Goal: Information Seeking & Learning: Learn about a topic

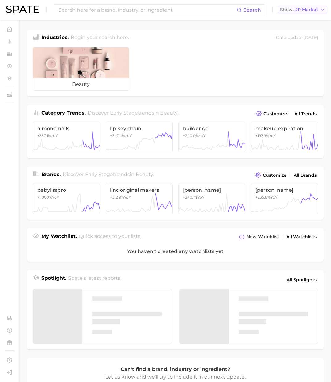
click at [310, 11] on span "JP Market" at bounding box center [306, 9] width 22 height 3
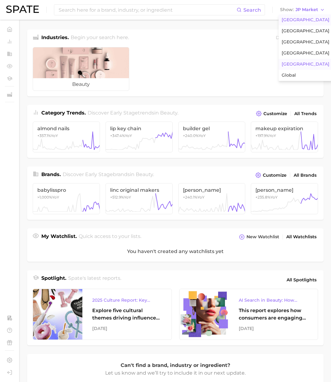
drag, startPoint x: 298, startPoint y: 18, endPoint x: 192, endPoint y: 9, distance: 105.8
click at [298, 18] on span "United States" at bounding box center [305, 19] width 48 height 5
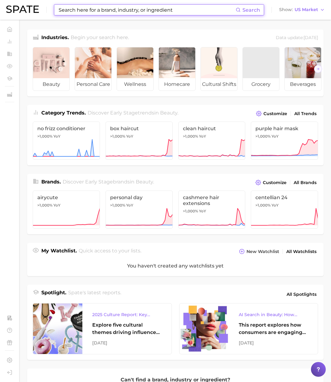
click at [189, 7] on input at bounding box center [147, 10] width 178 height 10
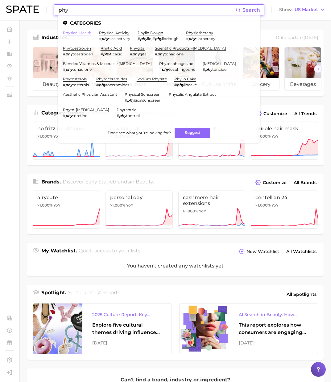
type input "phy"
click at [77, 31] on link "physical health" at bounding box center [77, 33] width 29 height 5
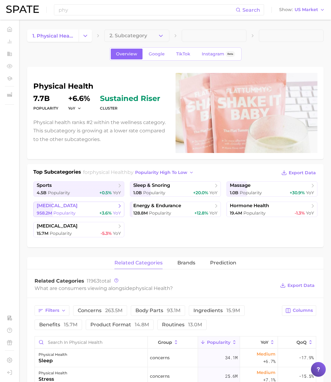
click at [77, 207] on span "weight management" at bounding box center [57, 206] width 41 height 6
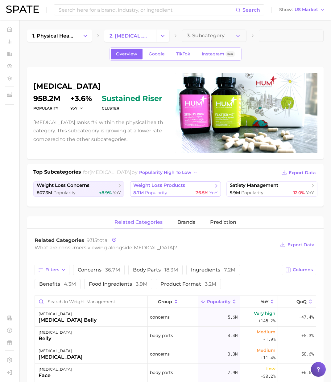
click at [175, 194] on div "8.7m Popularity -76.5% YoY" at bounding box center [175, 193] width 84 height 6
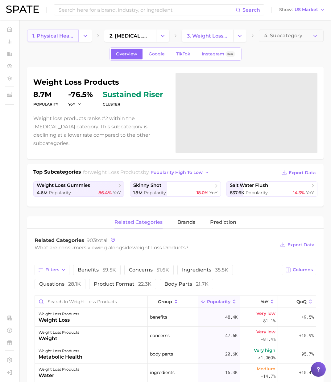
click at [50, 36] on span "1. physical health" at bounding box center [52, 36] width 41 height 6
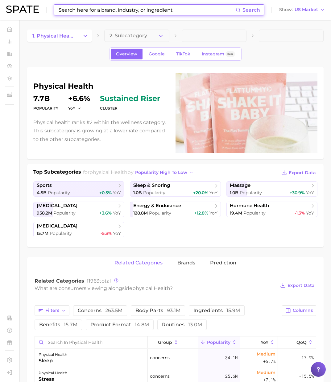
click at [75, 11] on input at bounding box center [147, 10] width 178 height 10
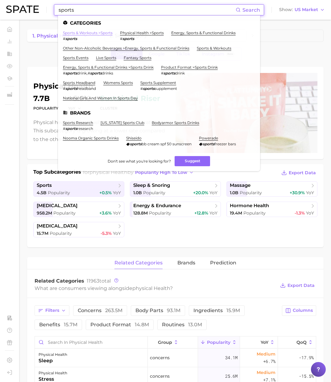
type input "sports"
click at [88, 33] on link "sports & workouts > sports" at bounding box center [88, 33] width 50 height 5
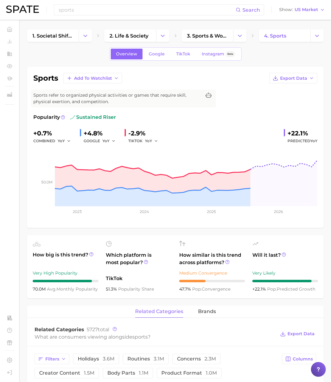
click at [87, 51] on div "Overview Google TikTok Instagram Beta" at bounding box center [175, 53] width 296 height 13
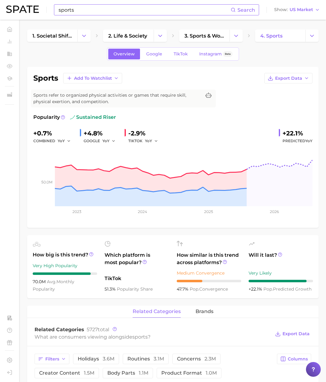
drag, startPoint x: 74, startPoint y: 16, endPoint x: 77, endPoint y: 14, distance: 3.3
click at [76, 14] on div "sports Search Show US Market" at bounding box center [162, 10] width 313 height 20
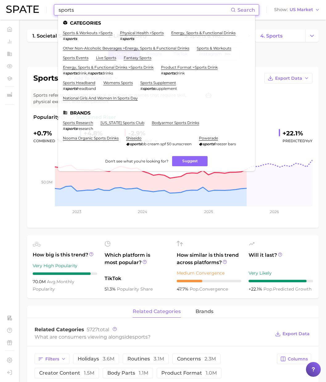
paste input "treadmill"
drag, startPoint x: 83, startPoint y: 9, endPoint x: 29, endPoint y: 8, distance: 53.9
click at [29, 8] on div "treadmill Search Categories sports & workouts > sports # sports physical health…" at bounding box center [162, 10] width 313 height 20
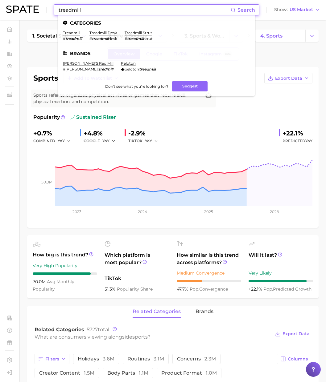
type input "treadmill"
click at [273, 58] on div "Overview Google TikTok Instagram Beta" at bounding box center [172, 53] width 291 height 13
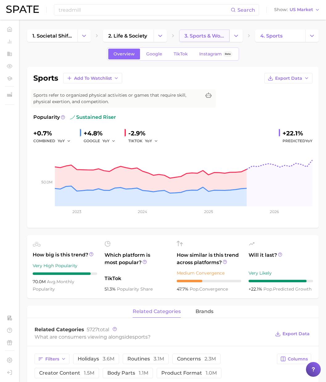
click at [192, 37] on span "3. sports & workouts" at bounding box center [204, 36] width 40 height 6
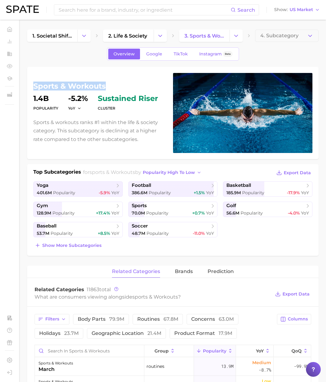
drag, startPoint x: 107, startPoint y: 86, endPoint x: 34, endPoint y: 86, distance: 73.0
click at [34, 86] on h1 "sports & workouts" at bounding box center [99, 86] width 132 height 7
copy h1 "sports & workouts"
click at [141, 39] on link "2. life & society" at bounding box center [128, 36] width 50 height 12
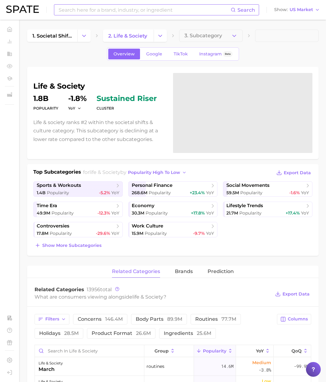
click at [124, 13] on input at bounding box center [144, 10] width 173 height 10
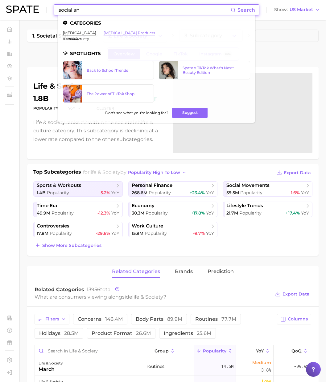
type input "social an"
click at [120, 33] on link "social anxiety products" at bounding box center [129, 33] width 51 height 5
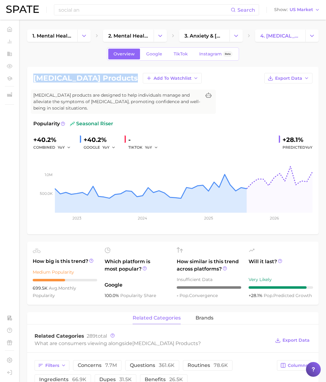
drag, startPoint x: 126, startPoint y: 80, endPoint x: 22, endPoint y: 74, distance: 104.6
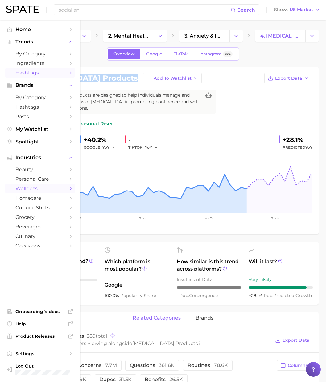
copy h1 "social anxiety products"
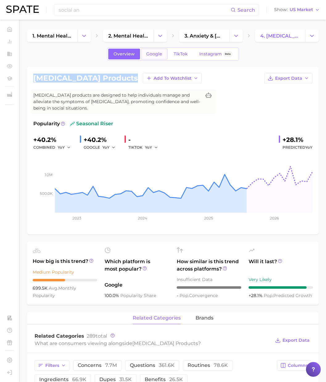
click at [156, 55] on span "Google" at bounding box center [154, 53] width 16 height 5
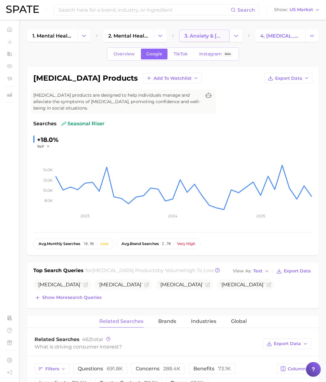
click at [206, 35] on span "3. anxiety & depression products" at bounding box center [204, 36] width 40 height 6
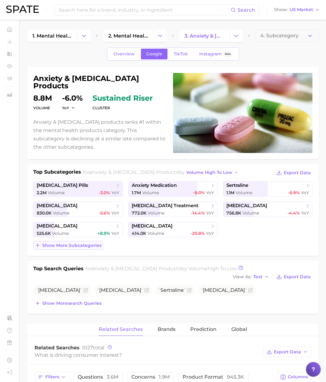
click at [84, 246] on span "Show more subcategories" at bounding box center [71, 245] width 59 height 5
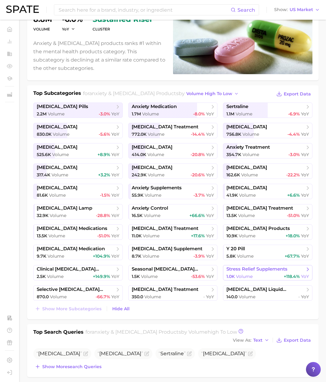
scroll to position [80, 0]
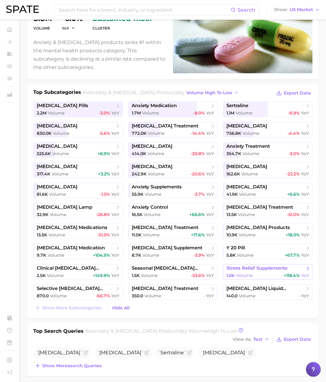
click at [276, 271] on span "stress relief supplements" at bounding box center [256, 269] width 61 height 6
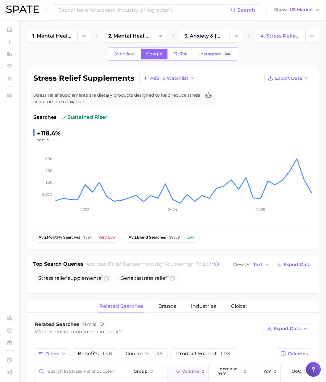
scroll to position [1, 0]
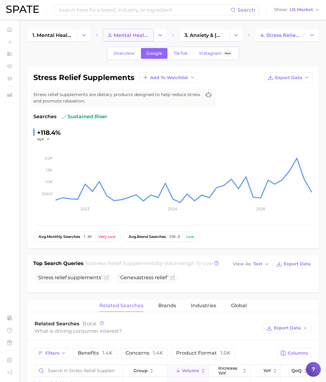
click at [132, 35] on span "2. mental health products" at bounding box center [128, 35] width 40 height 6
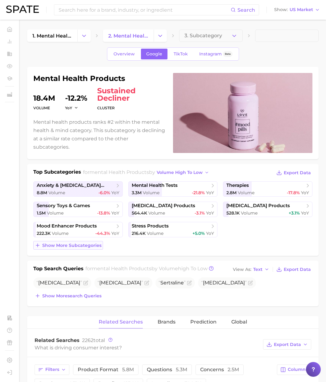
click at [72, 248] on span "Show more subcategories" at bounding box center [71, 245] width 59 height 5
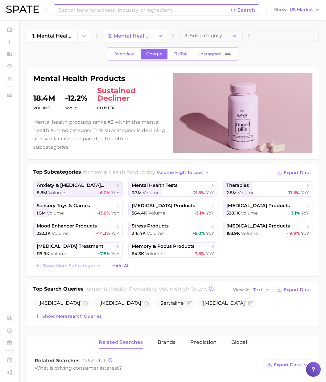
click at [75, 10] on input at bounding box center [144, 10] width 173 height 10
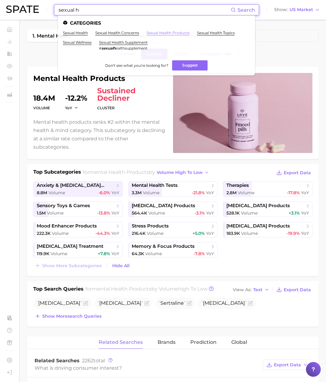
click at [173, 34] on link "sexual health products" at bounding box center [167, 33] width 43 height 5
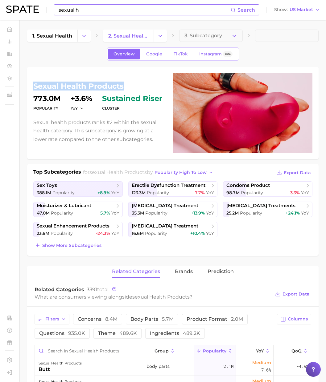
drag, startPoint x: 115, startPoint y: 86, endPoint x: 35, endPoint y: 86, distance: 80.4
click at [35, 86] on h1 "sexual health products" at bounding box center [99, 86] width 132 height 7
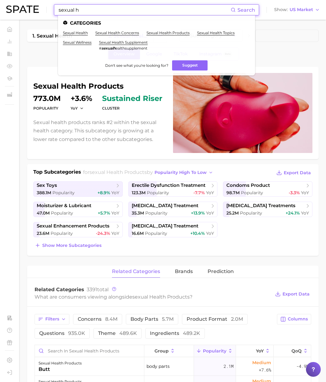
drag, startPoint x: 98, startPoint y: 6, endPoint x: 16, endPoint y: 8, distance: 81.7
click at [14, 8] on div "sexual h Search Categories sexual health sexual health concerns sexual health p…" at bounding box center [162, 10] width 313 height 20
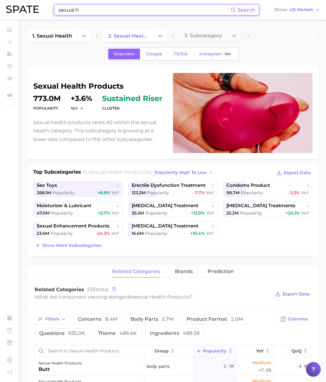
drag, startPoint x: 107, startPoint y: 7, endPoint x: 23, endPoint y: 8, distance: 83.8
click at [23, 8] on div "sexual h Search Show US Market" at bounding box center [162, 10] width 313 height 20
paste input "fitness women"
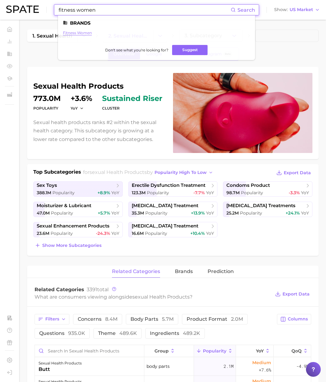
type input "fitness women"
click at [76, 34] on link "fitness women" at bounding box center [77, 33] width 29 height 5
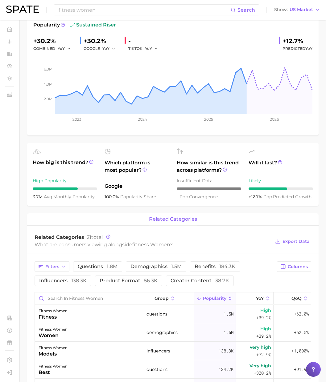
scroll to position [3, 0]
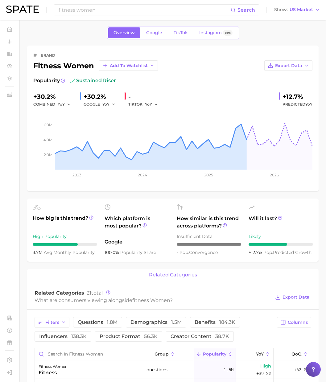
click at [149, 38] on div "Overview Google TikTok Instagram Beta" at bounding box center [173, 32] width 132 height 13
click at [151, 34] on span "Google" at bounding box center [154, 32] width 16 height 5
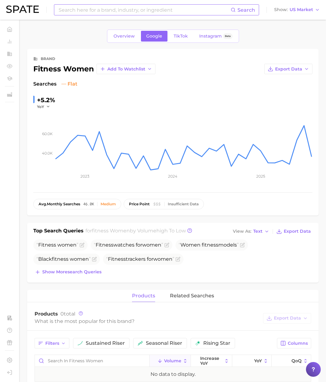
click at [82, 7] on input at bounding box center [144, 10] width 173 height 10
paste input "Fitness tracker"
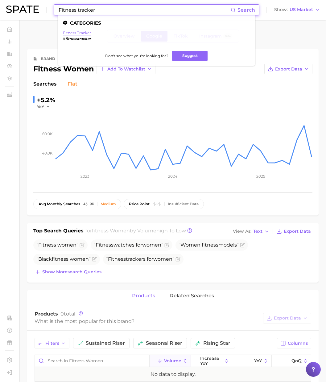
type input "Fitness tracker"
click at [72, 33] on link "fitness tracker" at bounding box center [77, 33] width 28 height 5
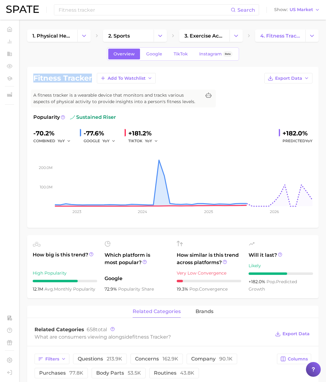
drag, startPoint x: 92, startPoint y: 80, endPoint x: 27, endPoint y: 77, distance: 65.1
click at [28, 76] on div "fitness tracker Add to Watchlist Export Data A fitness tracker is a wearable de…" at bounding box center [172, 147] width 291 height 161
copy h1 "fitness tracker"
drag, startPoint x: 119, startPoint y: 20, endPoint x: 120, endPoint y: 17, distance: 3.1
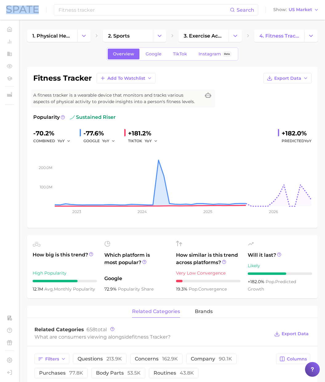
drag, startPoint x: 61, startPoint y: 9, endPoint x: 26, endPoint y: 6, distance: 35.3
click at [26, 6] on div "Fitness tracker Search Show US Market" at bounding box center [162, 10] width 313 height 20
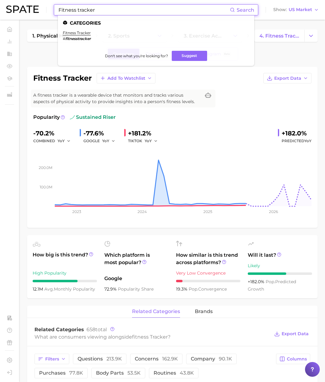
drag, startPoint x: 96, startPoint y: 11, endPoint x: 16, endPoint y: 3, distance: 80.2
click at [16, 3] on div "Fitness tracker Search Categories fitness tracker # fitnesstracker Don't see wh…" at bounding box center [162, 10] width 313 height 20
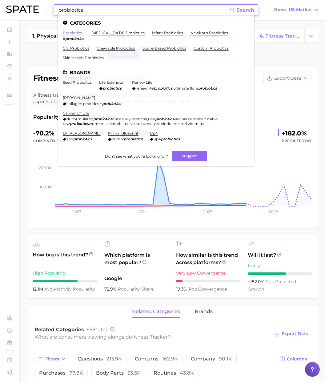
type input "probiotics"
click at [72, 31] on link "probiotics" at bounding box center [72, 33] width 19 height 5
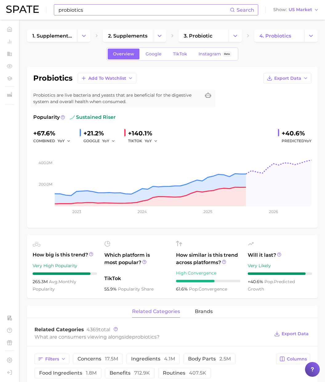
click at [55, 80] on h1 "probiotics" at bounding box center [52, 78] width 39 height 7
click at [232, 40] on button "Change Category" at bounding box center [235, 36] width 13 height 12
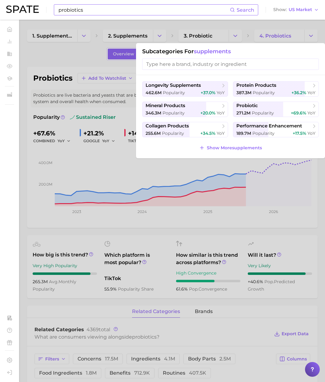
click at [196, 35] on div at bounding box center [162, 191] width 325 height 382
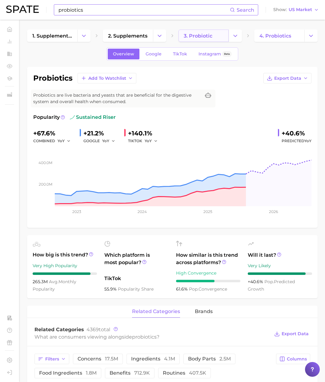
click at [200, 35] on span "3. probiotic" at bounding box center [198, 36] width 29 height 6
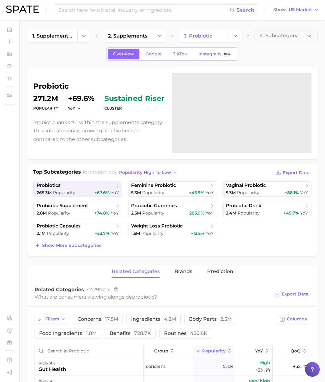
click at [59, 88] on h1 "probiotic" at bounding box center [99, 86] width 132 height 7
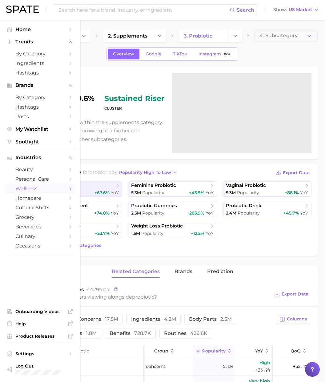
copy h1 "probiotic"
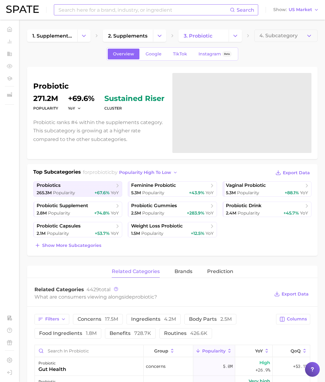
click at [96, 11] on input at bounding box center [144, 10] width 172 height 10
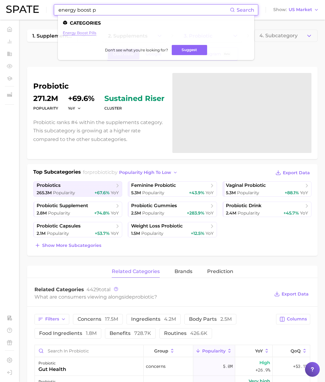
type input "energy boost p"
click at [89, 32] on link "energy boost pills" at bounding box center [80, 33] width 34 height 5
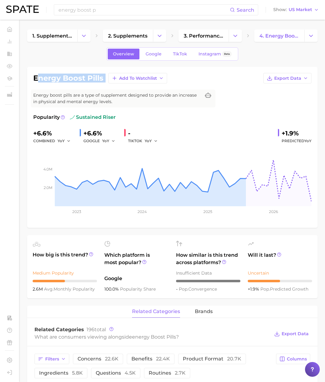
drag, startPoint x: 106, startPoint y: 78, endPoint x: 38, endPoint y: 76, distance: 67.8
click at [38, 77] on div "energy boost pills Add to Watchlist Export Data" at bounding box center [172, 78] width 279 height 10
drag, startPoint x: 44, startPoint y: 79, endPoint x: 48, endPoint y: 78, distance: 4.5
click at [44, 79] on h1 "energy boost pills" at bounding box center [68, 78] width 70 height 7
drag, startPoint x: 77, startPoint y: 77, endPoint x: 30, endPoint y: 75, distance: 47.8
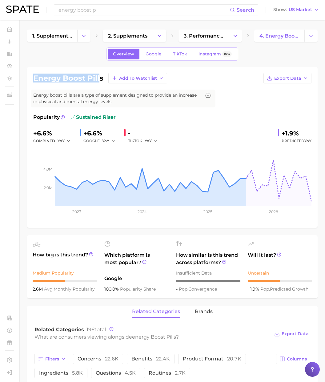
click at [29, 75] on div "energy boost pills Add to Watchlist Export Data Energy boost pills are a type o…" at bounding box center [172, 147] width 291 height 161
click at [35, 76] on h1 "energy boost pills" at bounding box center [68, 78] width 70 height 7
drag, startPoint x: 35, startPoint y: 78, endPoint x: 107, endPoint y: 80, distance: 72.8
click at [107, 80] on div "energy boost pills Add to Watchlist Export Data" at bounding box center [172, 78] width 279 height 10
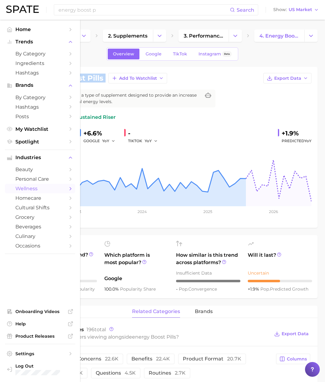
copy div "energy boost pills Add to Watchlist Export Data"
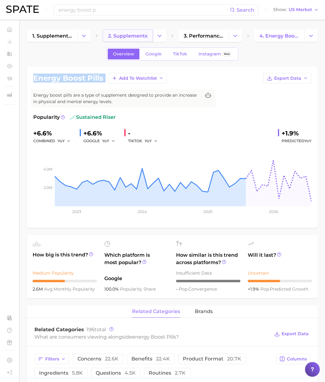
click at [127, 36] on span "2. supplements" at bounding box center [127, 36] width 39 height 6
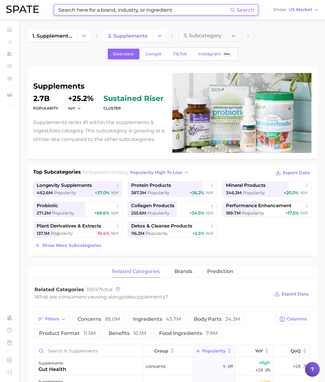
click at [100, 9] on input at bounding box center [144, 10] width 172 height 10
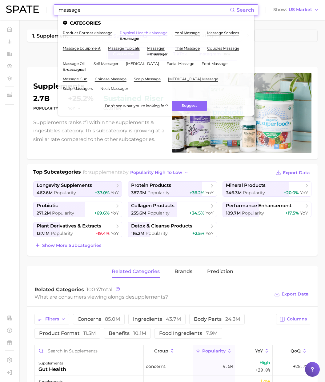
type input "massage"
click at [133, 31] on link "physical health > massage" at bounding box center [144, 33] width 48 height 5
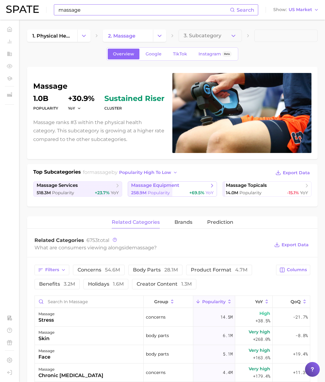
click at [176, 191] on div "258.9m Popularity +69.5% YoY" at bounding box center [172, 193] width 82 height 6
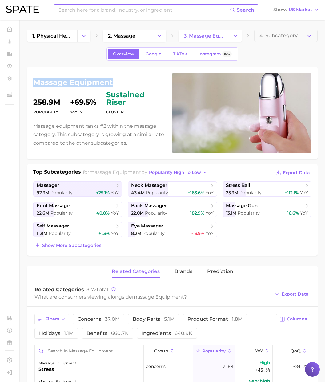
drag, startPoint x: 104, startPoint y: 82, endPoint x: 33, endPoint y: 82, distance: 71.2
click at [33, 82] on h1 "massage equipment" at bounding box center [99, 82] width 132 height 7
copy h1 "massage equipment"
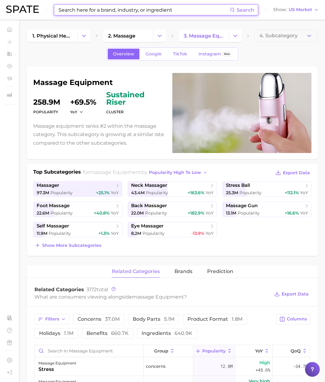
click at [102, 12] on input at bounding box center [144, 10] width 172 height 10
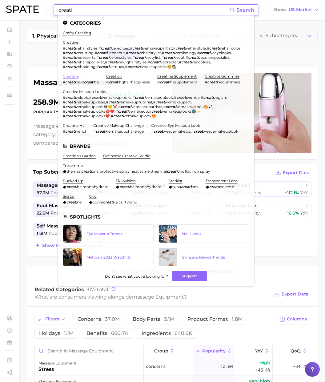
type input "creati"
click at [76, 75] on link "creatine" at bounding box center [71, 76] width 16 height 5
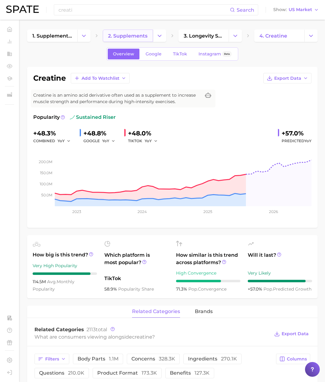
click at [118, 32] on link "2. supplements" at bounding box center [128, 36] width 50 height 12
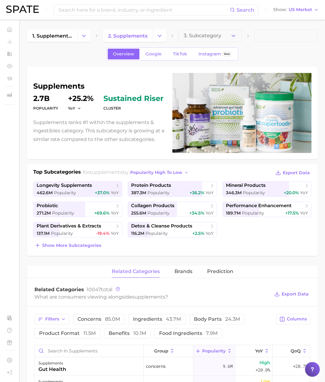
click at [68, 85] on h1 "supplements" at bounding box center [99, 86] width 132 height 7
copy h1 "supplements"
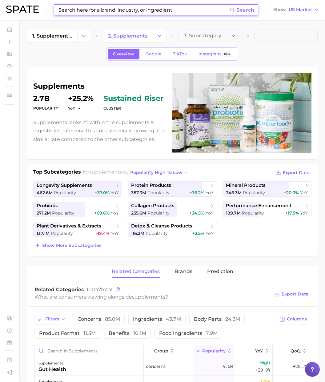
drag, startPoint x: 71, startPoint y: 11, endPoint x: 79, endPoint y: 10, distance: 8.0
click at [71, 11] on input at bounding box center [144, 10] width 172 height 10
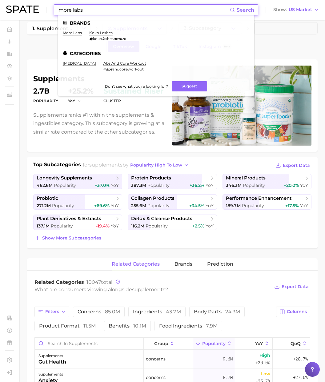
scroll to position [6, 0]
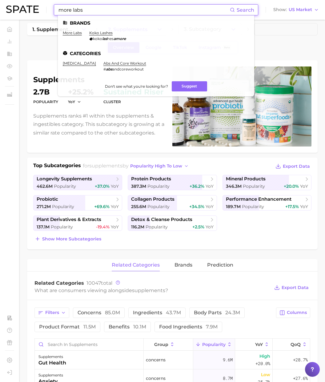
drag, startPoint x: -16, startPoint y: 1, endPoint x: -32, endPoint y: 1, distance: 16.0
click at [0, 1] on html "more labs Search Brands more labs koko lashes koko las hes amore Categories col…" at bounding box center [162, 185] width 325 height 382
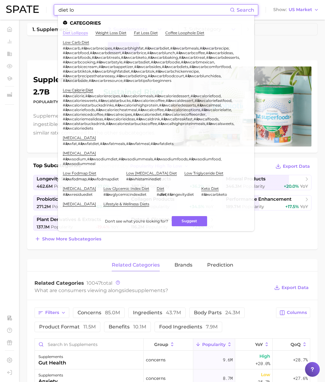
type input "diet lo"
click at [72, 33] on link "diet lollipops" at bounding box center [75, 33] width 25 height 5
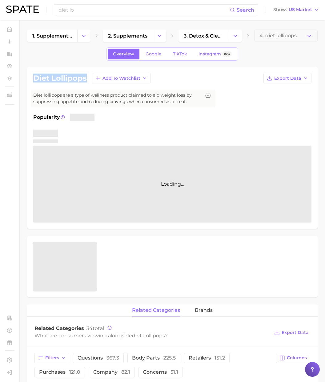
drag, startPoint x: 88, startPoint y: 77, endPoint x: 35, endPoint y: 78, distance: 53.0
click at [35, 78] on div "diet lollipops Add to Watchlist Export Data" at bounding box center [172, 78] width 279 height 10
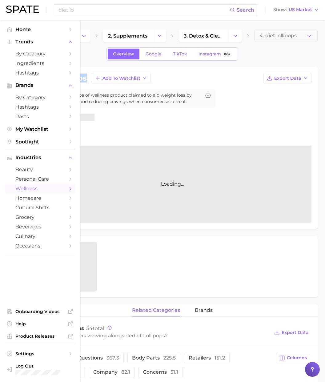
copy h1 "diet lollipops"
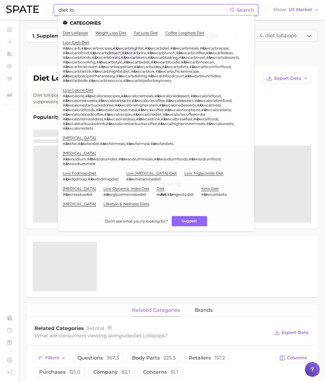
drag, startPoint x: 90, startPoint y: 11, endPoint x: 12, endPoint y: 9, distance: 78.3
click at [12, 9] on div "diet lo Search Categories diet lollipops weight loss diet fat loss diet coffee …" at bounding box center [162, 10] width 313 height 20
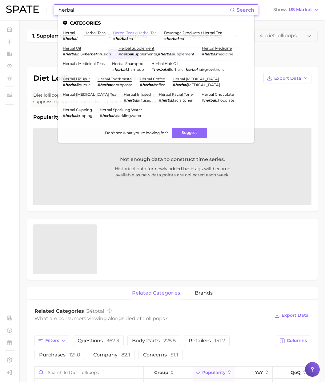
type input "herbal"
click at [140, 33] on link "herbal teas > herbal tea" at bounding box center [135, 33] width 44 height 5
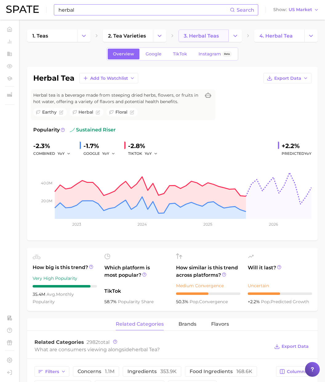
click at [211, 35] on span "3. herbal teas" at bounding box center [201, 36] width 35 height 6
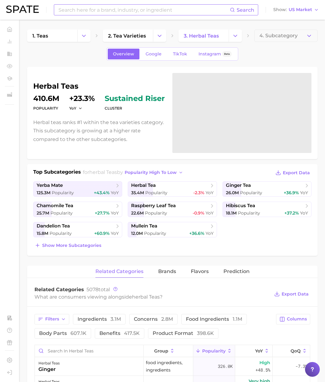
click at [68, 9] on input at bounding box center [144, 10] width 172 height 10
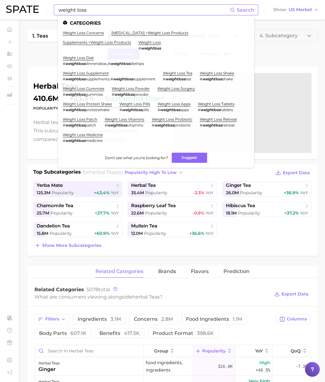
click at [133, 30] on ul "Categories weight loss concerns weight management > weight loss products supple…" at bounding box center [156, 91] width 197 height 153
click at [135, 32] on link "weight management > weight loss products" at bounding box center [150, 33] width 77 height 5
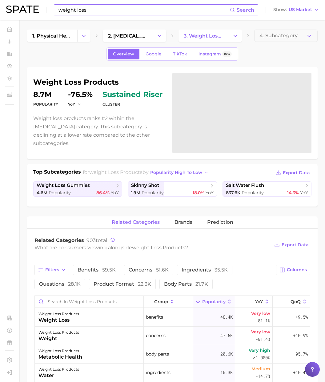
scroll to position [1, 0]
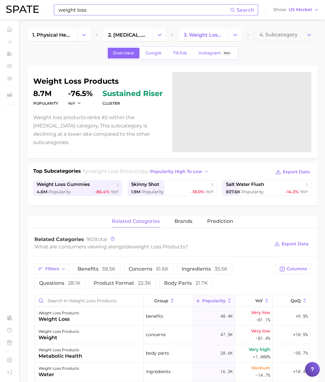
click at [106, 17] on div "weight loss Search Show US Market" at bounding box center [162, 10] width 313 height 20
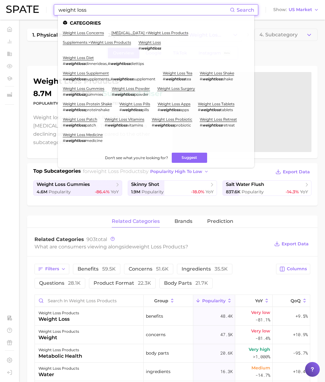
click at [108, 12] on input "weight loss" at bounding box center [144, 10] width 172 height 10
click at [96, 40] on link "supplements > weight loss products" at bounding box center [97, 42] width 68 height 5
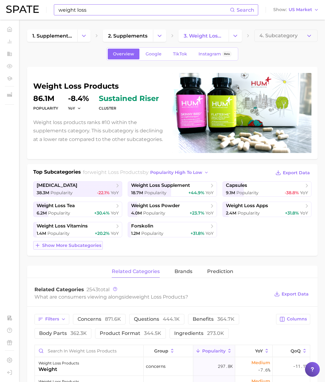
click at [83, 248] on button "Show more subcategories" at bounding box center [68, 245] width 70 height 9
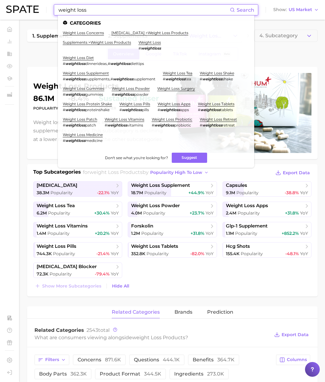
drag, startPoint x: 93, startPoint y: 10, endPoint x: 16, endPoint y: 7, distance: 76.8
click at [16, 7] on div "weight loss Search Categories weight loss concerns weight management > weight l…" at bounding box center [162, 10] width 313 height 20
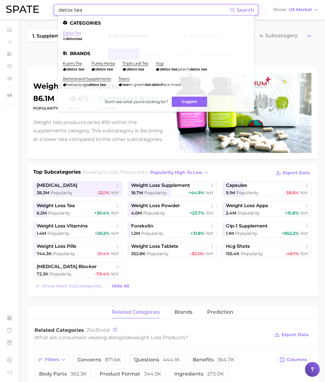
type input "detox tea"
click at [75, 33] on link "detox tea" at bounding box center [72, 33] width 18 height 5
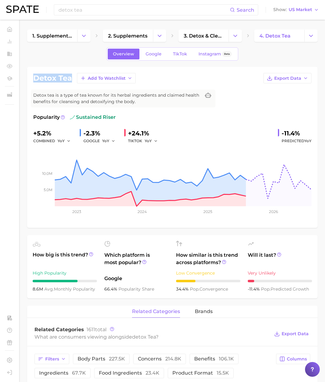
drag, startPoint x: 70, startPoint y: 80, endPoint x: 32, endPoint y: 80, distance: 38.5
click at [32, 80] on div "detox tea Add to Watchlist Export Data Detox tea is a type of tea known for its…" at bounding box center [172, 147] width 291 height 161
copy h1 "detox tea"
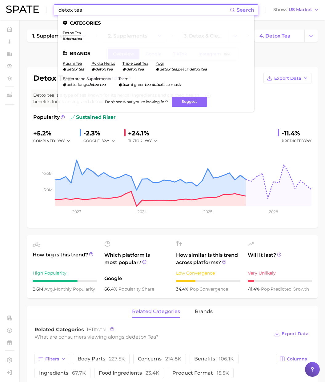
drag, startPoint x: 99, startPoint y: 11, endPoint x: 19, endPoint y: 7, distance: 79.6
click at [19, 7] on div "detox tea Search Categories detox tea # detoxtea Brands kusmi tea detox tea puk…" at bounding box center [162, 10] width 313 height 20
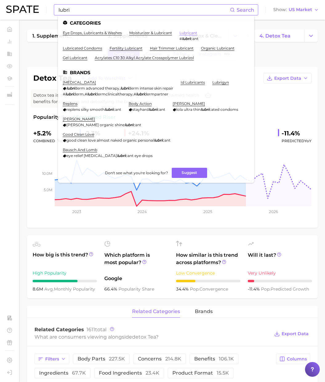
click at [183, 33] on link "lubricant" at bounding box center [189, 33] width 18 height 5
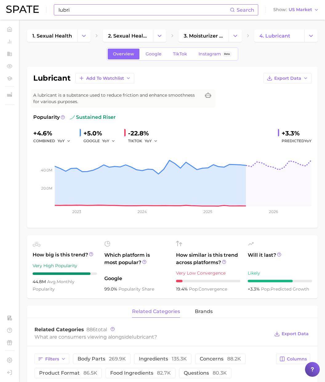
click at [58, 79] on h1 "lubricant" at bounding box center [51, 78] width 37 height 7
click at [57, 79] on h1 "lubricant" at bounding box center [51, 78] width 37 height 7
copy h1 "lubricant"
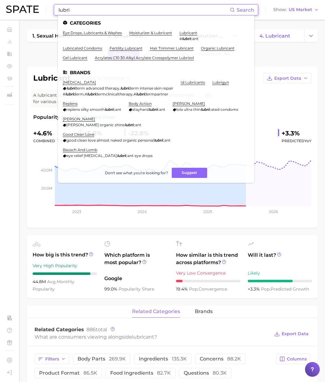
click at [120, 10] on input "lubri" at bounding box center [144, 10] width 172 height 10
drag, startPoint x: 120, startPoint y: 10, endPoint x: 21, endPoint y: 10, distance: 99.2
click at [21, 10] on div "lubri Search Categories eye drops, lubricants & washes moisturizer & lubricant …" at bounding box center [162, 10] width 313 height 20
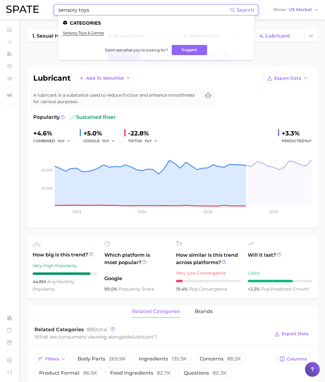
type input "sensory toys"
click at [85, 36] on ul "sensory toys & games" at bounding box center [156, 36] width 187 height 10
click at [86, 34] on link "sensory toys & games" at bounding box center [83, 33] width 41 height 5
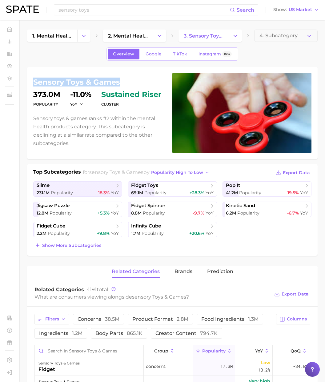
drag, startPoint x: 113, startPoint y: 85, endPoint x: 33, endPoint y: 83, distance: 79.5
click at [32, 84] on div "sensory toys & games Popularity 373.0m YoY -11.0% cluster sustained riser Senso…" at bounding box center [172, 113] width 291 height 92
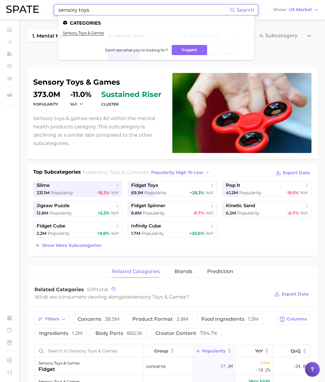
drag, startPoint x: 94, startPoint y: 7, endPoint x: 21, endPoint y: 5, distance: 73.1
click at [20, 6] on div "sensory toys Search Categories sensory toys & games Don't see what you're looki…" at bounding box center [162, 10] width 313 height 20
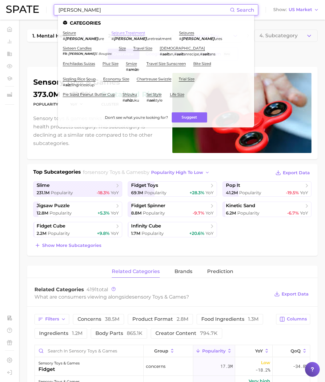
type input "seiz"
click at [112, 34] on link "seizure treatment" at bounding box center [129, 33] width 34 height 5
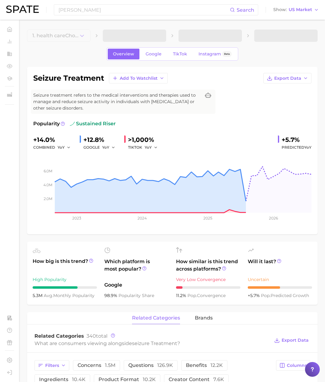
click at [45, 80] on h1 "seizure treatment" at bounding box center [68, 78] width 71 height 7
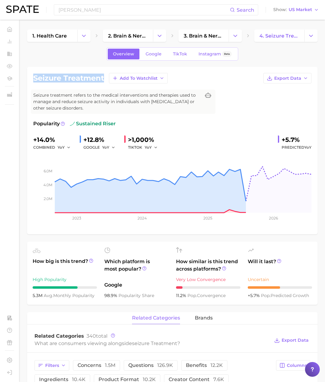
drag, startPoint x: 104, startPoint y: 78, endPoint x: 26, endPoint y: 80, distance: 77.7
click at [111, 4] on div "seiz Search" at bounding box center [156, 9] width 205 height 11
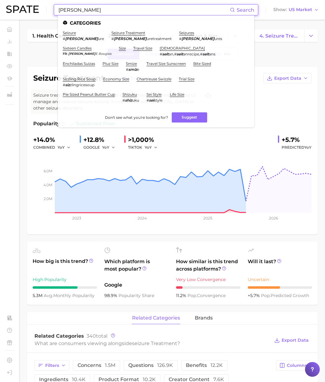
drag, startPoint x: 42, startPoint y: 7, endPoint x: 29, endPoint y: 8, distance: 13.0
click at [29, 8] on div "seiz Search Categories seizure # seiz ure seizure treatment # seiz uretreatment…" at bounding box center [162, 10] width 313 height 20
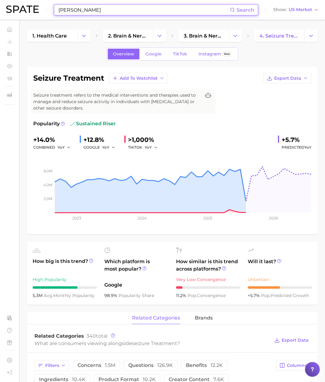
drag, startPoint x: 38, startPoint y: 11, endPoint x: 27, endPoint y: 11, distance: 11.1
click at [27, 11] on div "seiz Search Show US Market" at bounding box center [162, 10] width 313 height 20
paste input "memory & focus products"
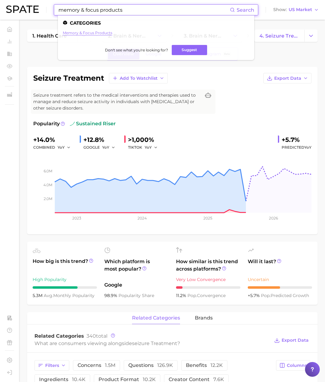
type input "memory & focus products"
click at [90, 31] on link "memory & focus products" at bounding box center [88, 33] width 50 height 5
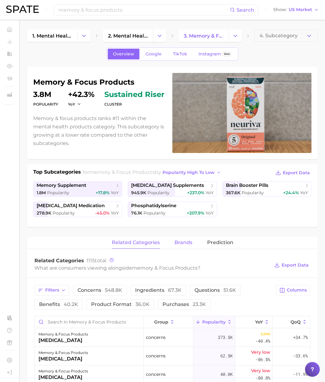
click at [176, 243] on span "brands" at bounding box center [184, 243] width 18 height 6
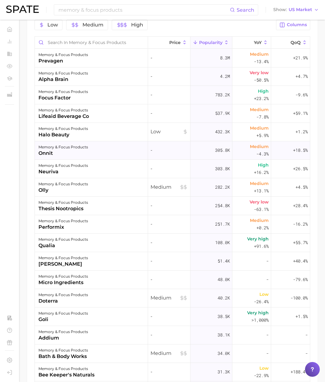
scroll to position [264, 0]
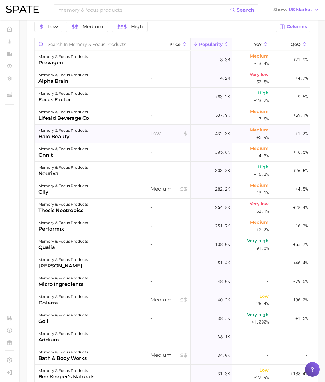
click at [59, 137] on div "halo beauty" at bounding box center [64, 136] width 50 height 7
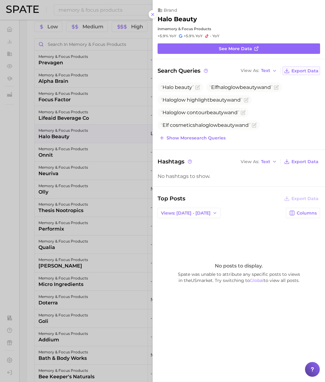
click at [302, 70] on span "Export Data" at bounding box center [305, 70] width 27 height 5
click at [128, 17] on div at bounding box center [162, 191] width 325 height 382
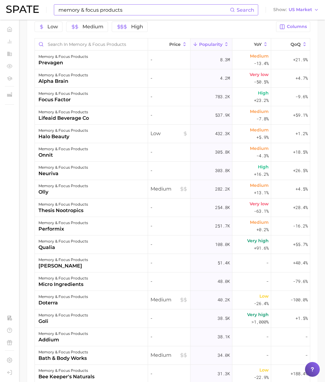
click at [105, 14] on input "memory & focus products" at bounding box center [144, 10] width 172 height 10
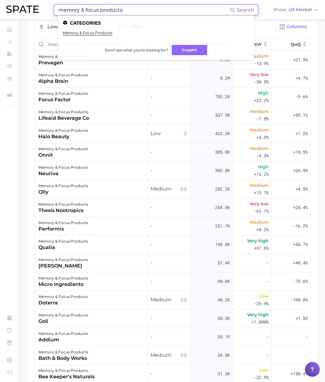
drag, startPoint x: 137, startPoint y: 9, endPoint x: -10, endPoint y: 11, distance: 146.7
click at [37, 54] on div "memory & focus products prevagen" at bounding box center [91, 60] width 113 height 18
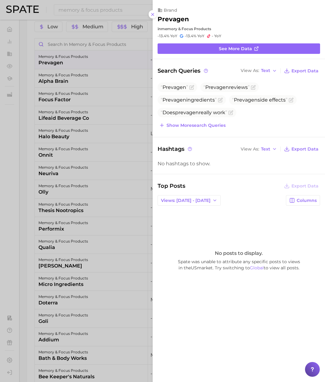
click at [55, 46] on div at bounding box center [162, 191] width 325 height 382
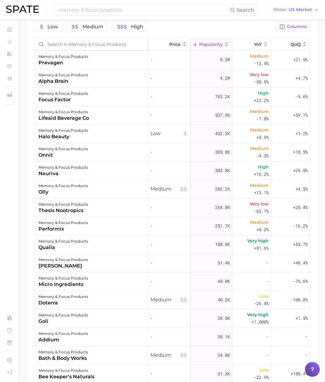
click at [58, 44] on input "Search in memory & focus products" at bounding box center [91, 45] width 113 height 12
paste input "focus factor"
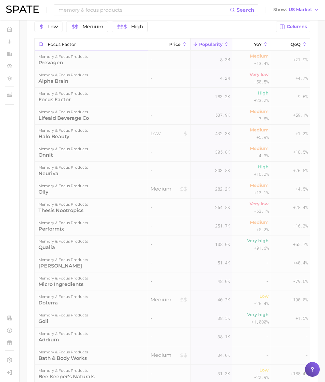
scroll to position [228, 0]
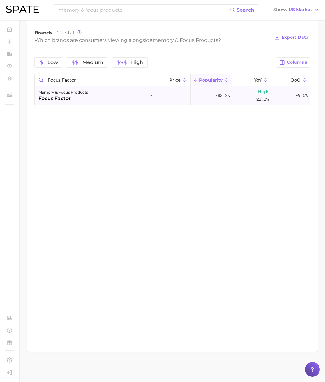
type input "focus factor"
click at [87, 92] on div "memory & focus products" at bounding box center [64, 92] width 50 height 7
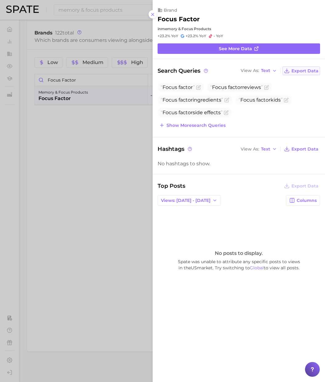
click at [299, 71] on span "Export Data" at bounding box center [305, 70] width 27 height 5
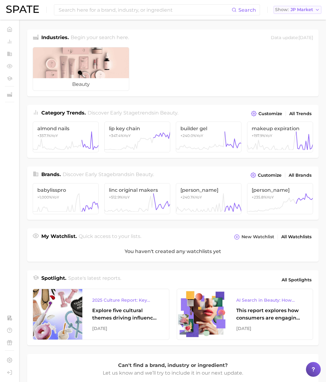
click at [303, 9] on span "JP Market" at bounding box center [301, 9] width 22 height 3
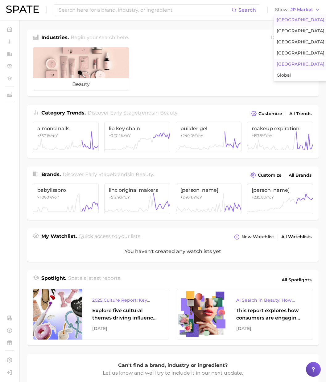
click at [294, 22] on span "[GEOGRAPHIC_DATA]" at bounding box center [300, 19] width 48 height 5
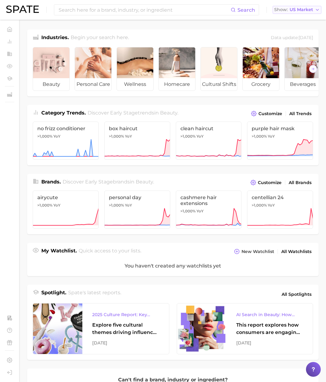
click at [308, 11] on span "US Market" at bounding box center [300, 9] width 23 height 3
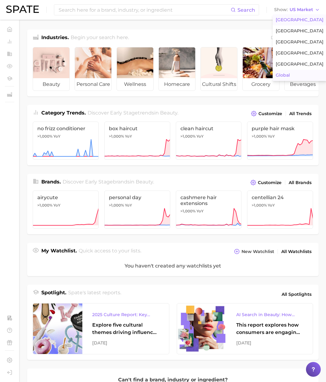
click at [291, 75] on button "Global" at bounding box center [299, 75] width 54 height 11
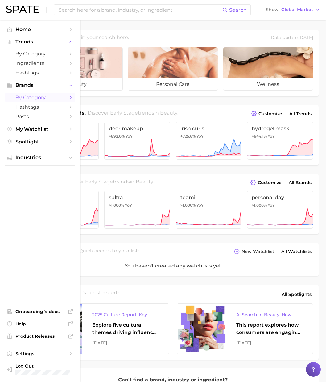
click at [27, 100] on span "by Category" at bounding box center [39, 98] width 49 height 6
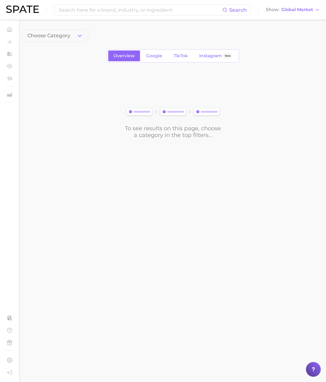
drag, startPoint x: 67, startPoint y: 39, endPoint x: 68, endPoint y: 42, distance: 3.3
click at [67, 40] on button "Choose Category" at bounding box center [55, 36] width 66 height 12
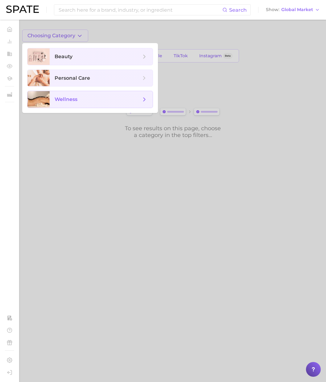
click at [75, 93] on span "wellness" at bounding box center [101, 99] width 103 height 17
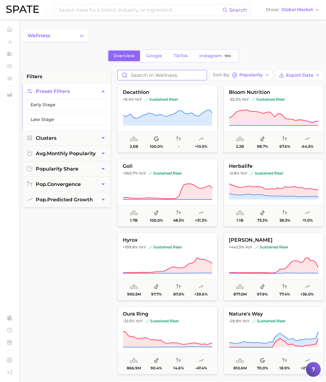
drag, startPoint x: 143, startPoint y: 80, endPoint x: 143, endPoint y: 76, distance: 3.7
click at [143, 79] on input "Search in wellness" at bounding box center [162, 75] width 89 height 10
click at [143, 76] on input "Search in wellness" at bounding box center [162, 75] width 89 height 10
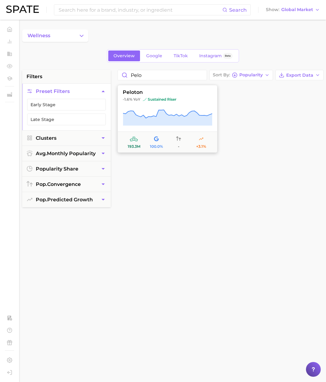
click at [147, 97] on button "peloton -1.6% YoY sustained riser 193.3m 100.0% - +3.1%" at bounding box center [167, 119] width 100 height 68
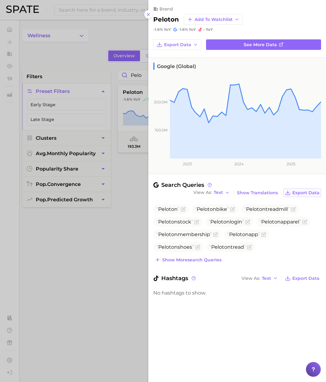
click at [306, 192] on span "Export Data" at bounding box center [305, 192] width 27 height 5
click at [110, 32] on div at bounding box center [163, 191] width 326 height 382
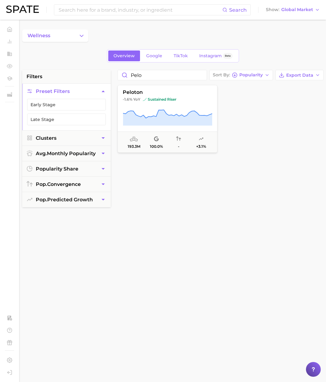
click at [99, 22] on main "wellness Overview Google TikTok Instagram Beta filters Preset Filters Early Sta…" at bounding box center [173, 254] width 306 height 468
drag, startPoint x: 167, startPoint y: 79, endPoint x: 114, endPoint y: 75, distance: 52.5
click at [114, 75] on div "pelo Sort By Popularity Export Data peloton -1.6% YoY sustained riser 193.3m 10…" at bounding box center [220, 226] width 212 height 313
paste input "fitness women"
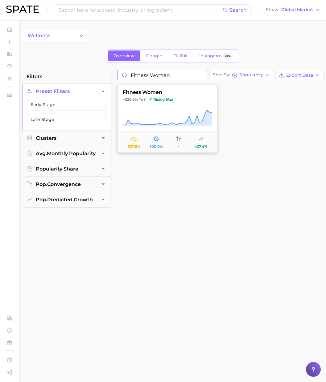
type input "fitness women"
click at [163, 105] on button "fitness women +326.3% YoY rising star 537.8k 100.0% - +27.4%" at bounding box center [167, 119] width 100 height 68
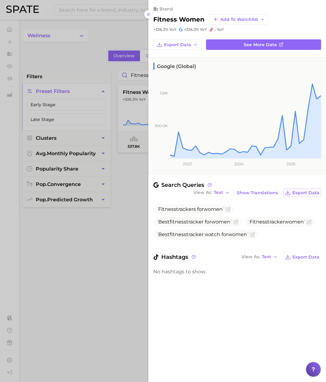
click at [305, 192] on span "Export Data" at bounding box center [305, 192] width 27 height 5
click at [79, 39] on div at bounding box center [163, 191] width 326 height 382
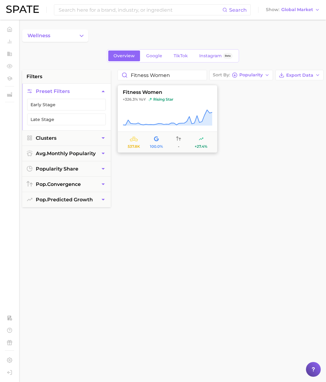
click at [171, 117] on icon at bounding box center [167, 117] width 89 height 17
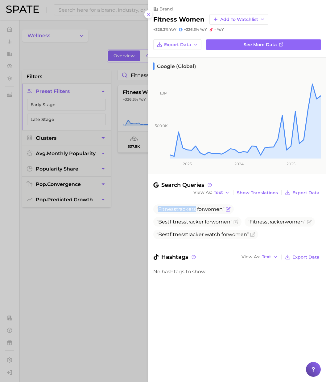
drag, startPoint x: 159, startPoint y: 210, endPoint x: 194, endPoint y: 210, distance: 35.4
click at [194, 210] on span "Fitness trackers for women" at bounding box center [190, 209] width 68 height 6
copy span "Fitness tracker"
click at [148, 14] on line at bounding box center [148, 14] width 2 height 2
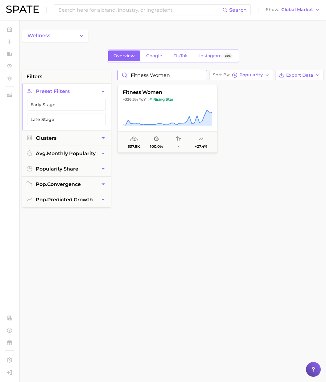
click at [172, 74] on input "fitness women" at bounding box center [162, 75] width 89 height 10
click at [201, 76] on input "fitness women" at bounding box center [162, 75] width 89 height 10
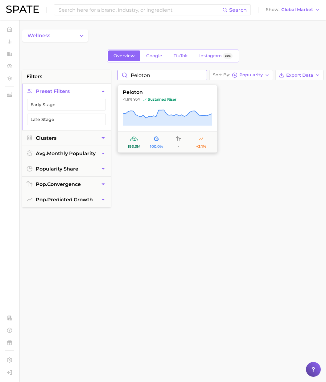
type input "peloton"
click at [156, 109] on button "peloton -1.6% YoY sustained riser 193.3m 100.0% - +3.1%" at bounding box center [167, 119] width 100 height 68
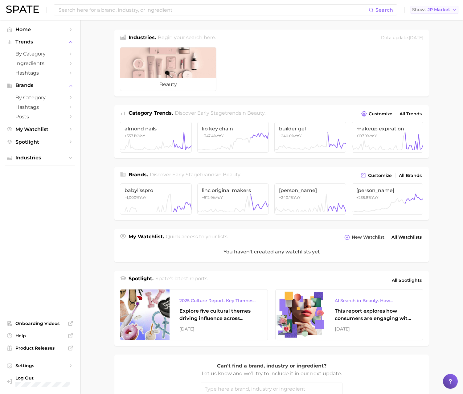
click at [430, 11] on span "JP Market" at bounding box center [438, 9] width 22 height 3
click at [432, 17] on button "United States" at bounding box center [438, 19] width 54 height 11
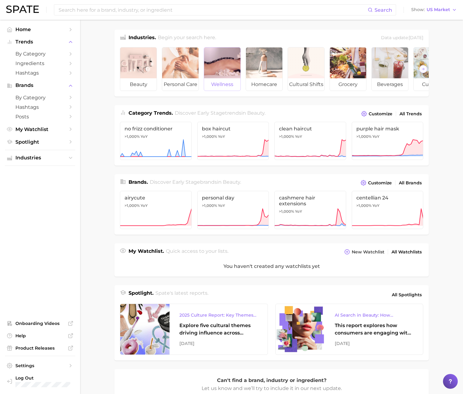
click at [239, 71] on div at bounding box center [222, 62] width 36 height 31
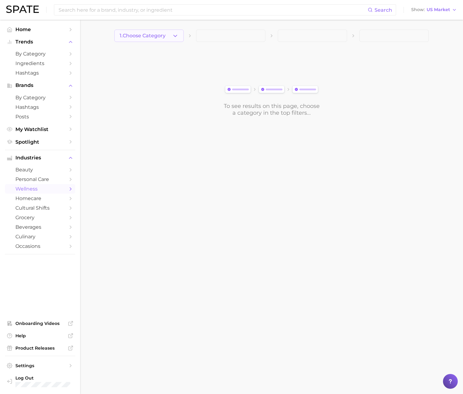
click at [170, 37] on button "1. Choose Category" at bounding box center [148, 36] width 69 height 12
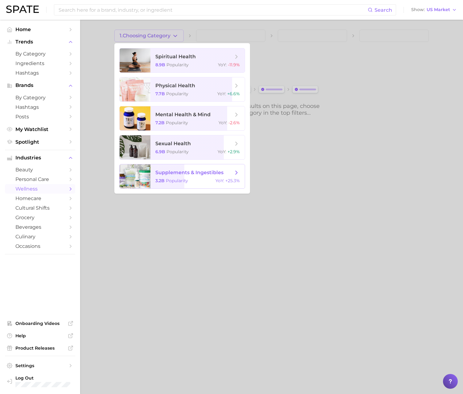
click at [190, 180] on div "3.2b Popularity YoY : +25.3%" at bounding box center [197, 181] width 84 height 6
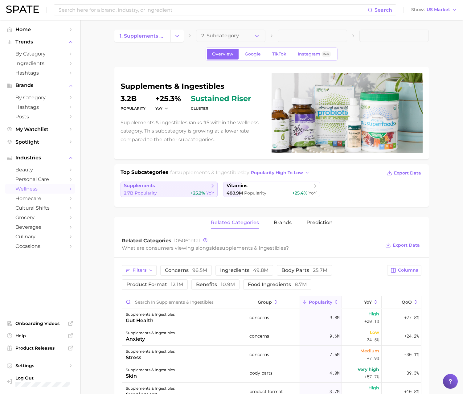
click at [188, 185] on span "supplements" at bounding box center [167, 186] width 86 height 6
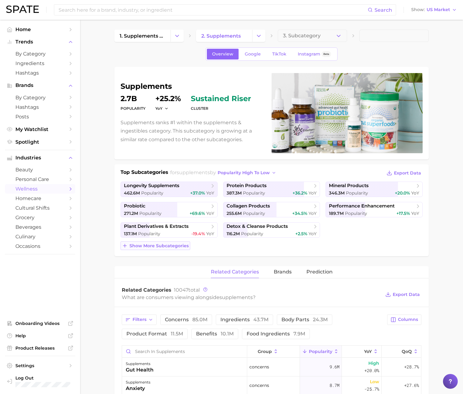
click at [173, 247] on span "Show more subcategories" at bounding box center [158, 245] width 59 height 5
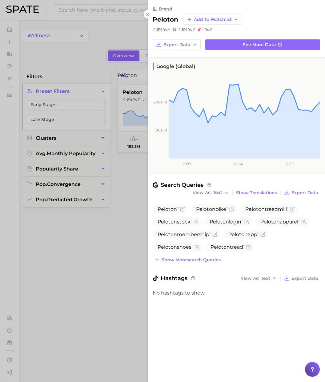
click at [131, 67] on div at bounding box center [162, 191] width 325 height 382
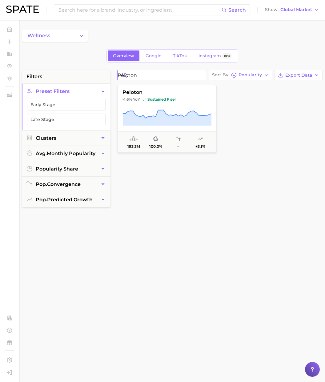
click at [205, 76] on input "peloton" at bounding box center [162, 75] width 88 height 10
click at [201, 76] on input "peloton" at bounding box center [162, 75] width 88 height 10
type input "pinalim"
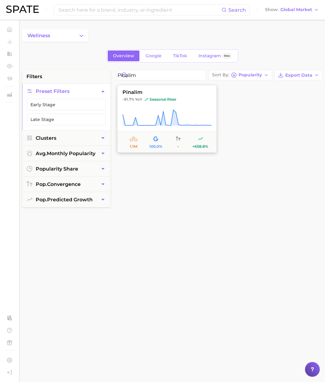
click at [189, 105] on button "pinalim -91.7% YoY seasonal riser 1.1m 100.0% - +658.8%" at bounding box center [167, 119] width 100 height 68
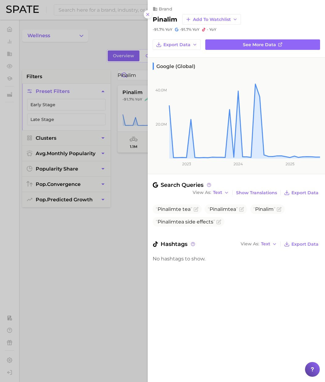
click at [109, 26] on div at bounding box center [162, 191] width 325 height 382
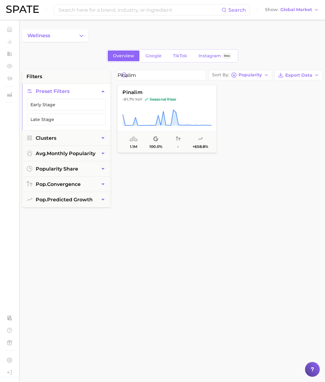
click at [180, 214] on div "pinalim -91.7% YoY seasonal riser 1.1m 100.0% - +658.8%" at bounding box center [220, 233] width 212 height 299
click at [203, 77] on input "pinalim" at bounding box center [162, 75] width 88 height 10
click at [203, 76] on input "pinalim" at bounding box center [162, 75] width 88 height 10
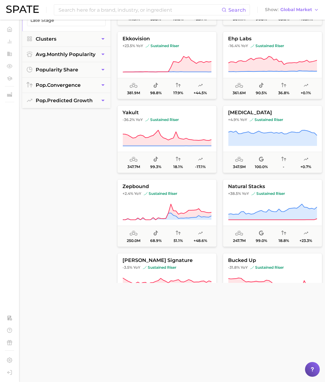
scroll to position [640, 0]
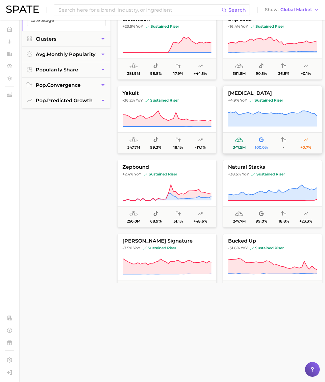
click at [263, 110] on button "xanax +4.9% YoY sustained riser 347.5m 100.0% - +0.7%" at bounding box center [273, 120] width 100 height 68
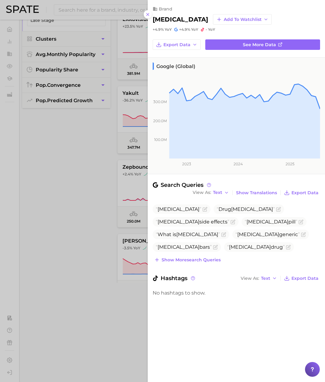
click at [161, 20] on h2 "xanax" at bounding box center [180, 19] width 55 height 7
copy h2 "xanax"
drag, startPoint x: 110, startPoint y: 189, endPoint x: 112, endPoint y: 179, distance: 10.0
click at [110, 189] on div at bounding box center [162, 191] width 325 height 382
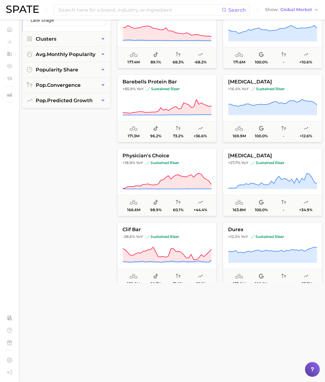
scroll to position [1170, 0]
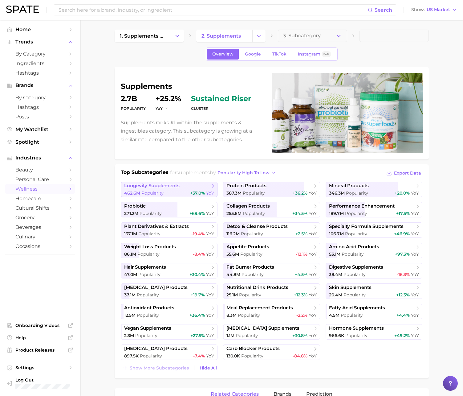
click at [157, 193] on span "Popularity" at bounding box center [152, 193] width 22 height 6
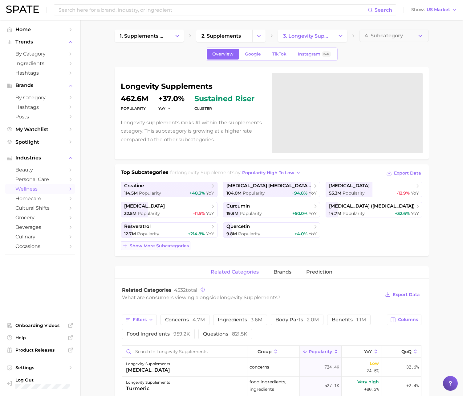
click at [182, 248] on span "Show more subcategories" at bounding box center [159, 245] width 59 height 5
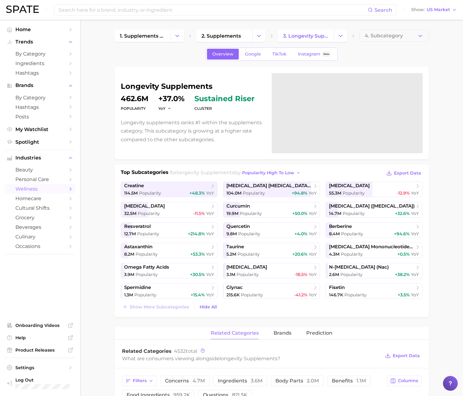
drag, startPoint x: 80, startPoint y: 52, endPoint x: 87, endPoint y: 51, distance: 6.2
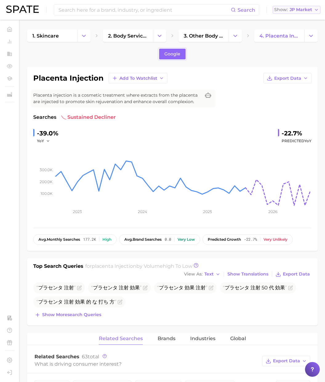
click at [294, 11] on span "JP Market" at bounding box center [301, 9] width 22 height 3
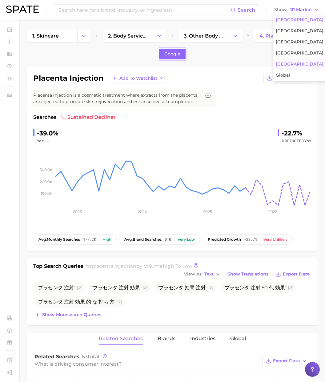
click at [292, 20] on span "[GEOGRAPHIC_DATA]" at bounding box center [300, 19] width 48 height 5
